Goal: Find specific page/section: Find specific page/section

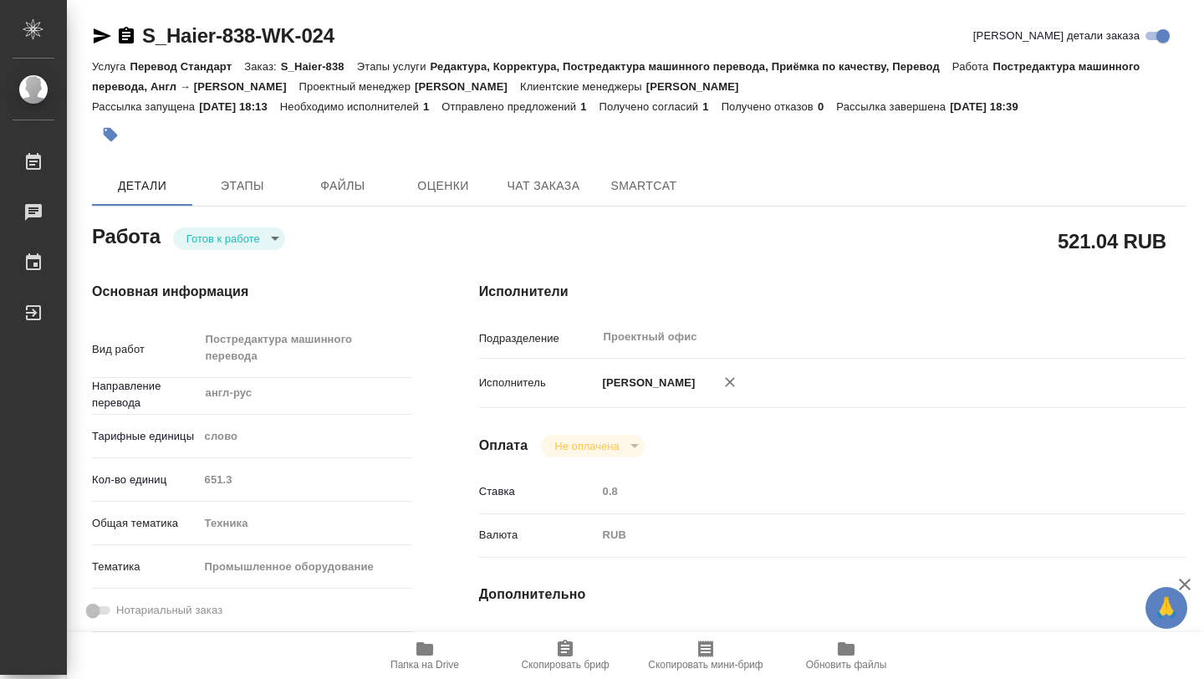
type textarea "x"
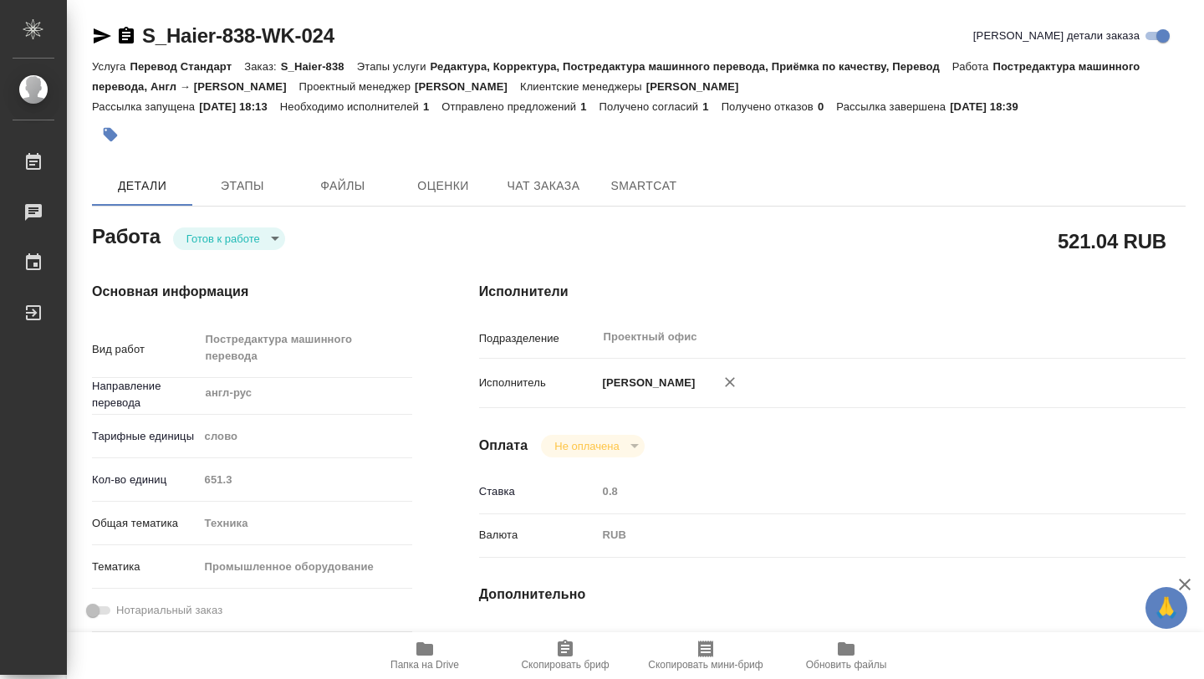
type textarea "x"
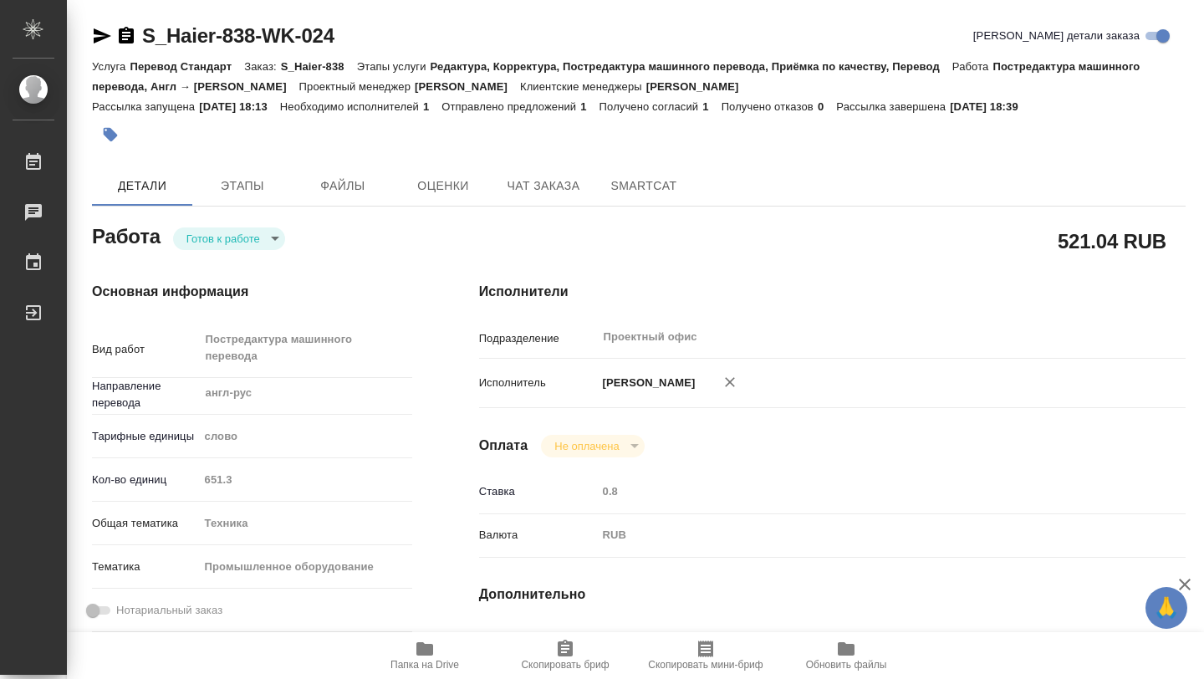
type textarea "x"
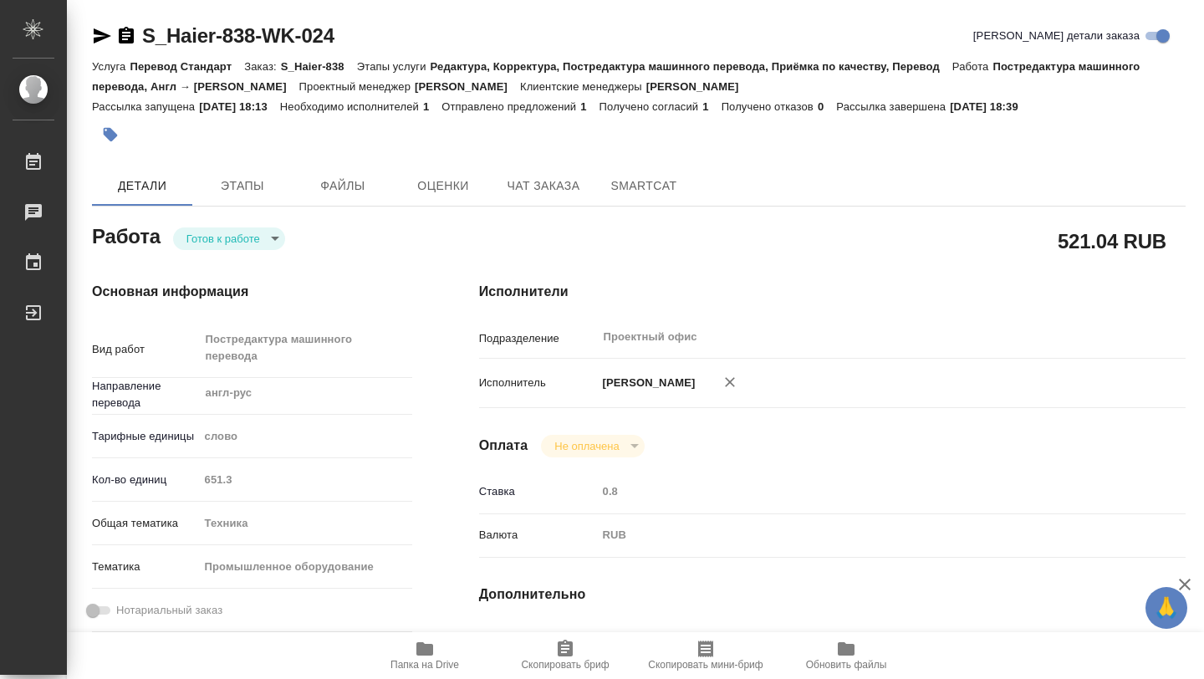
type textarea "x"
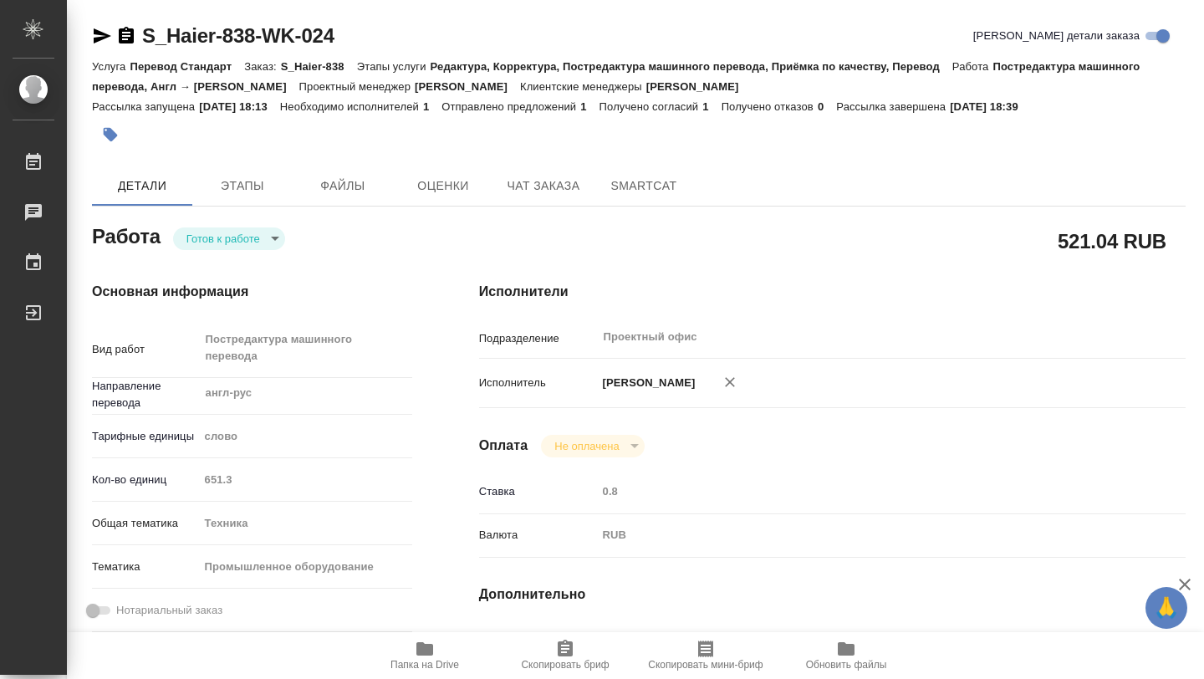
type textarea "x"
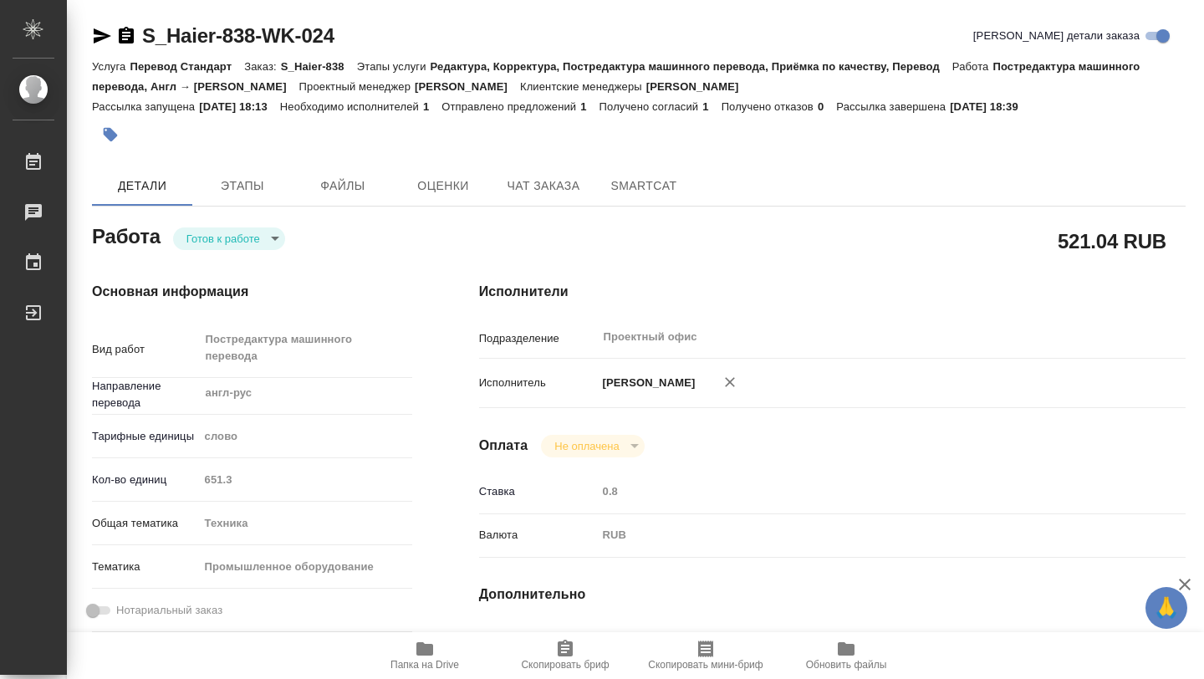
type textarea "x"
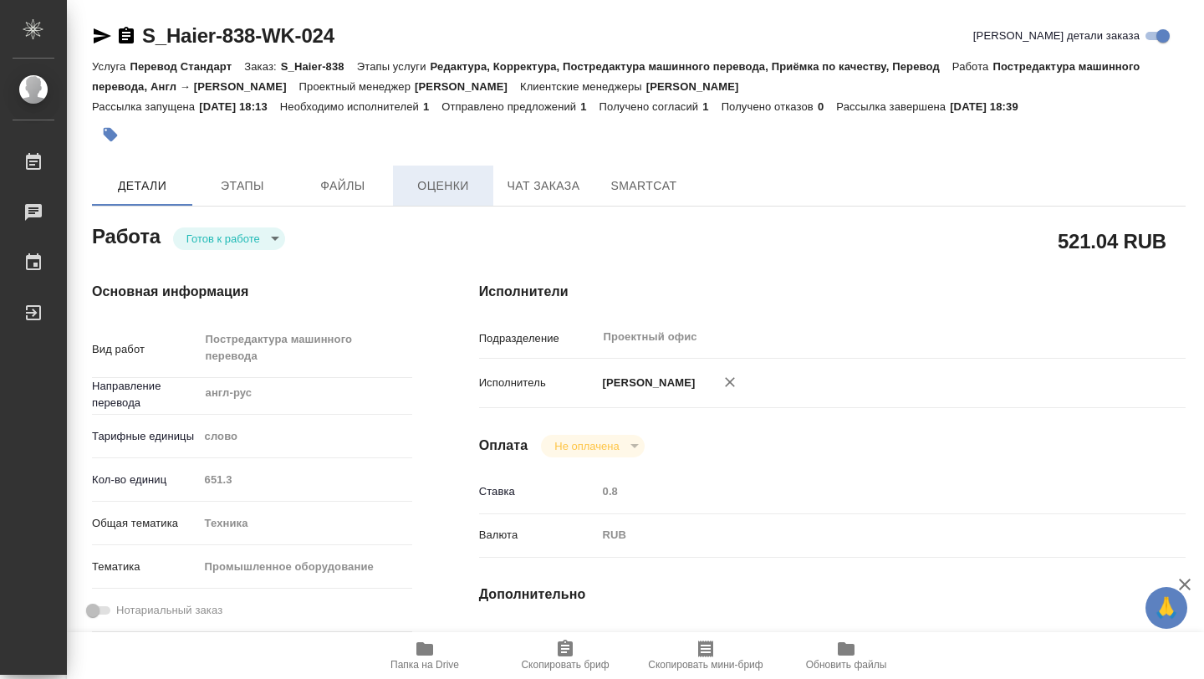
type textarea "x"
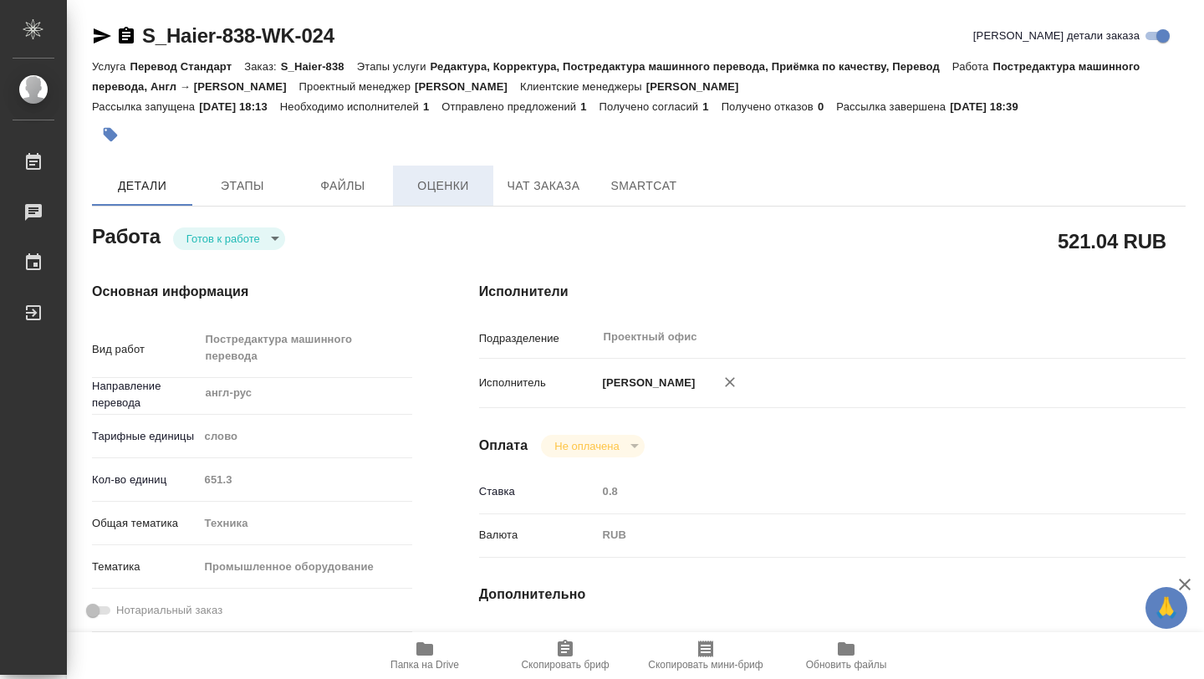
scroll to position [23, 0]
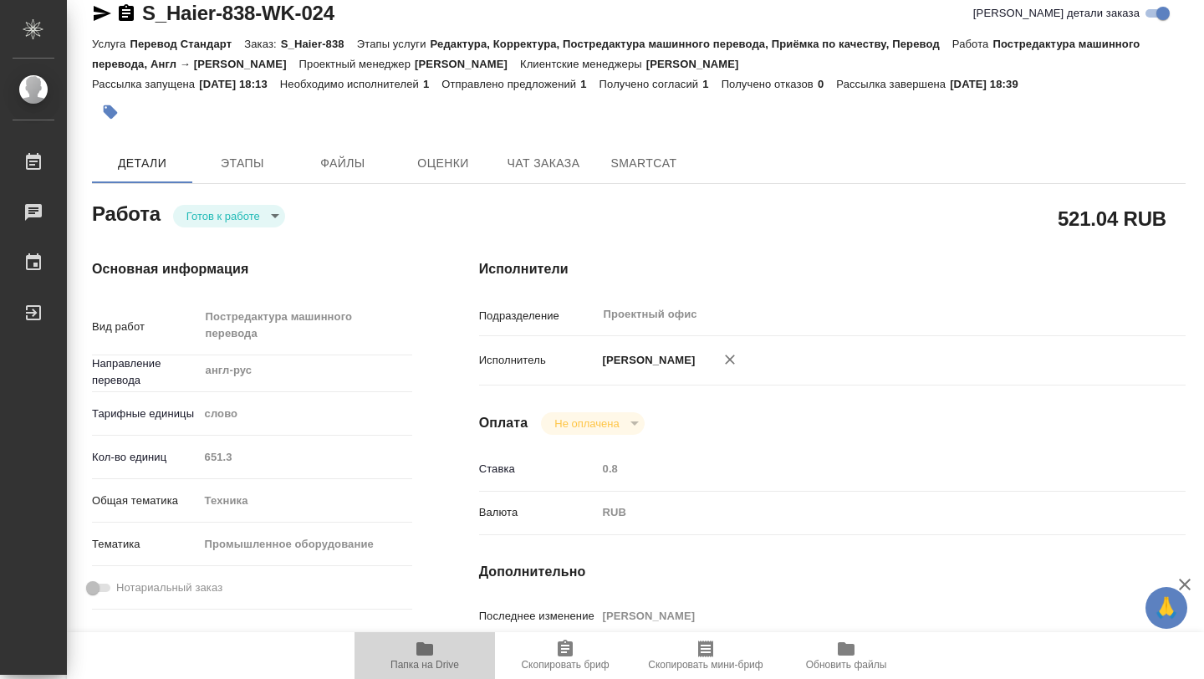
click at [420, 653] on icon "button" at bounding box center [424, 648] width 17 height 13
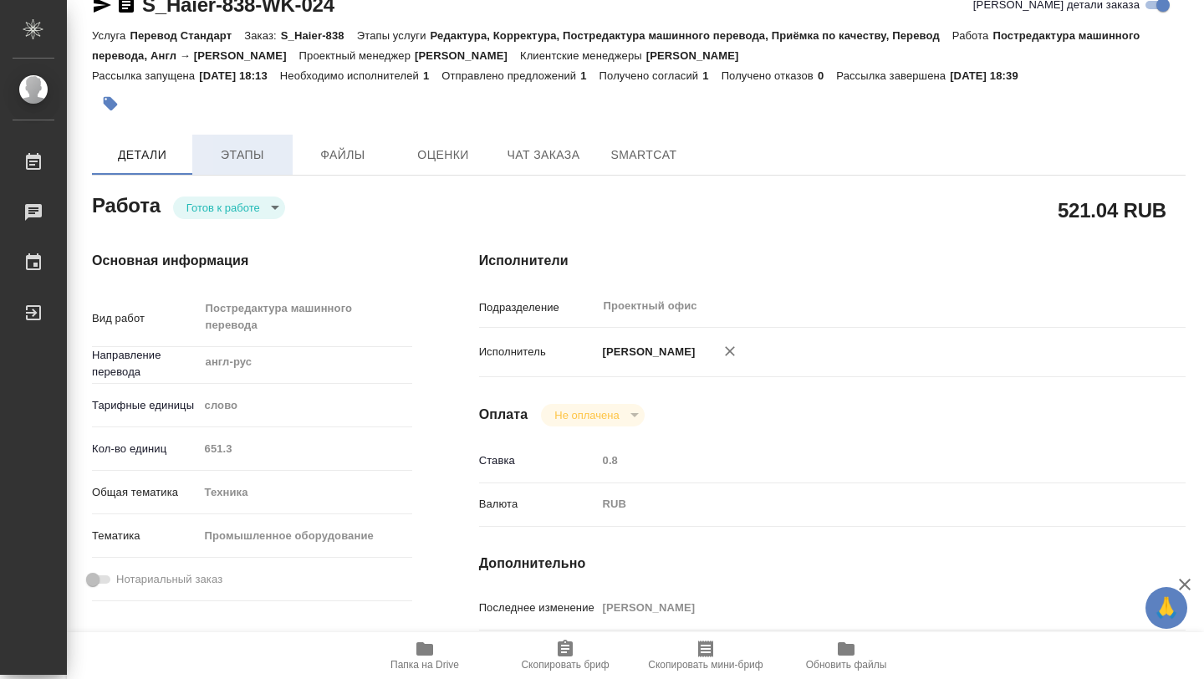
click at [258, 155] on span "Этапы" at bounding box center [242, 155] width 80 height 21
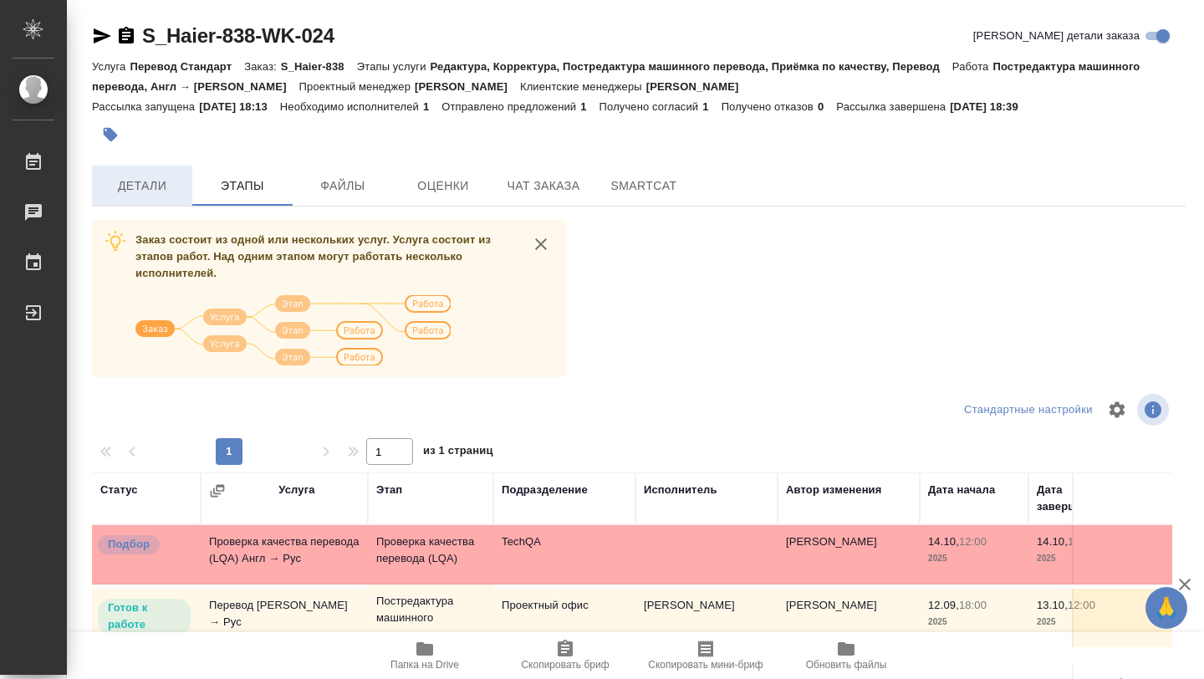
click at [159, 185] on span "Детали" at bounding box center [142, 186] width 80 height 21
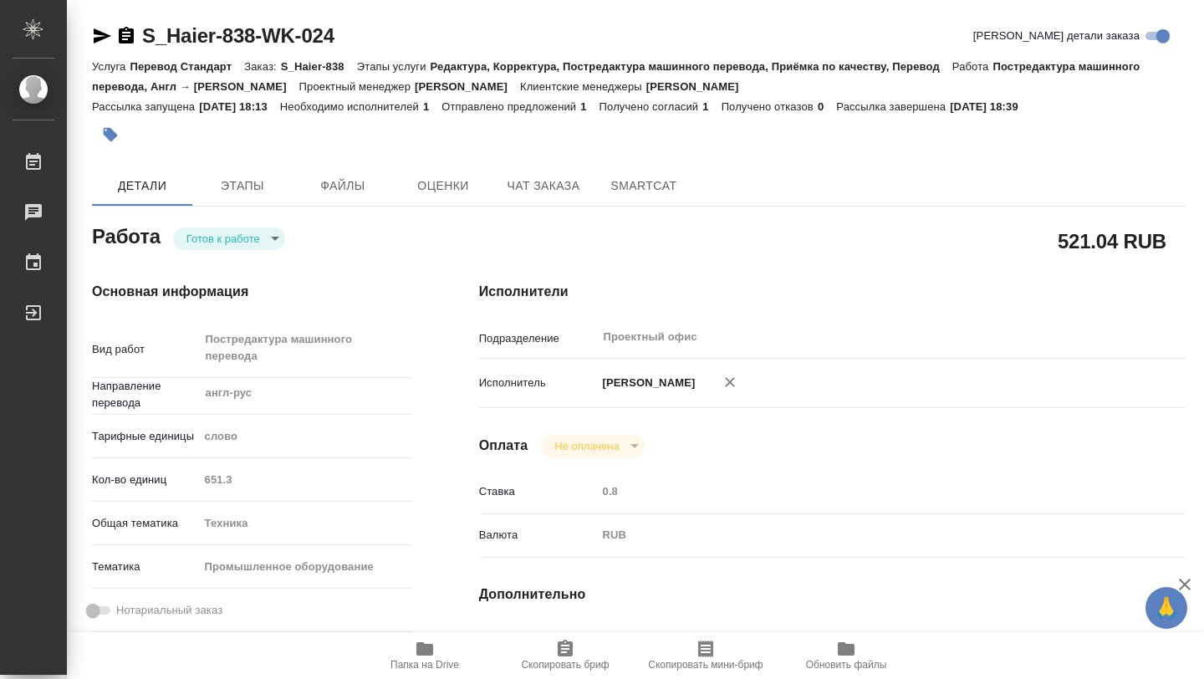
type textarea "x"
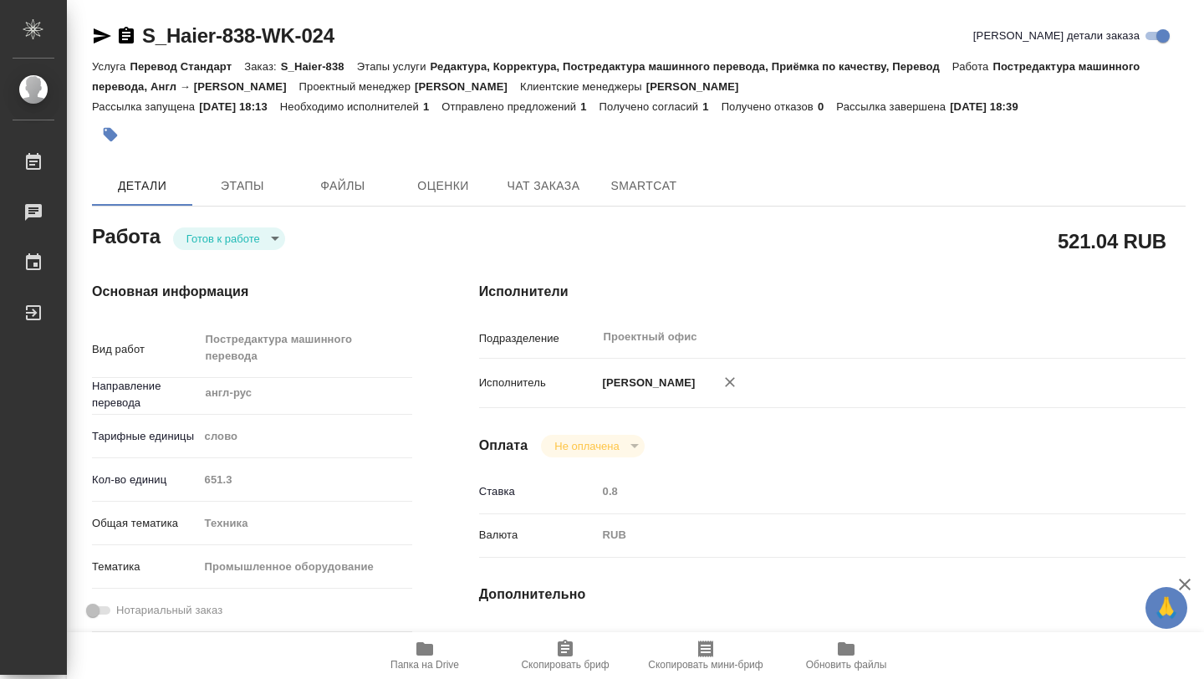
type textarea "x"
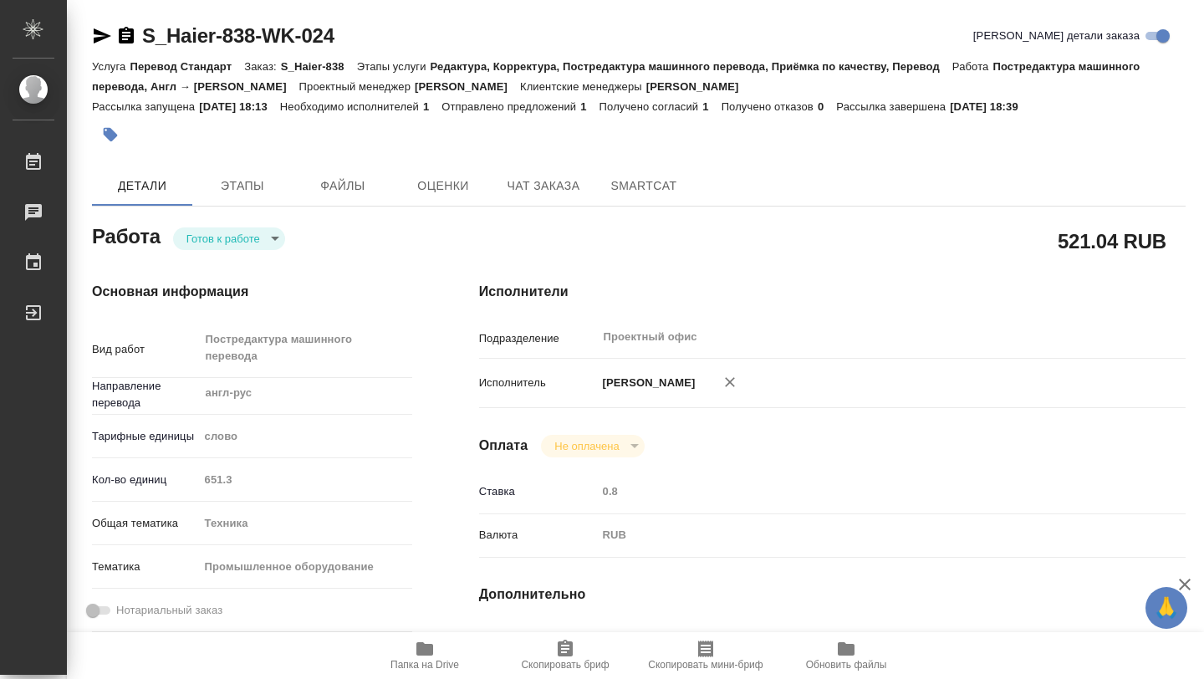
type textarea "x"
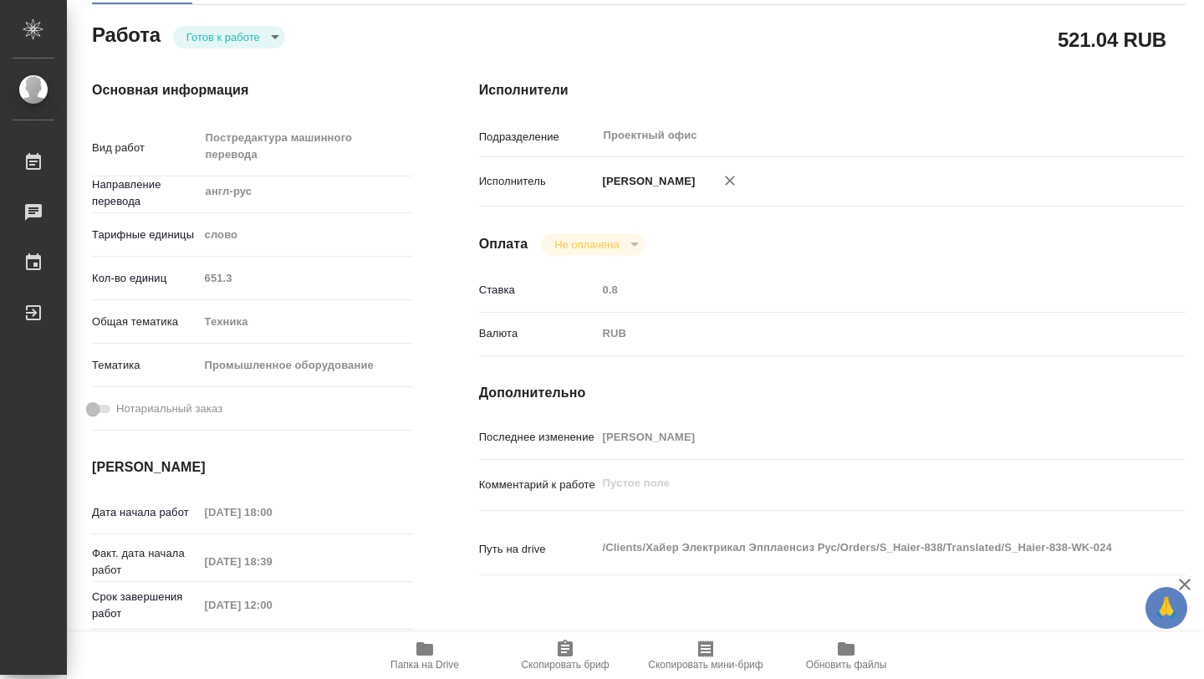
type textarea "x"
